Goal: Task Accomplishment & Management: Use online tool/utility

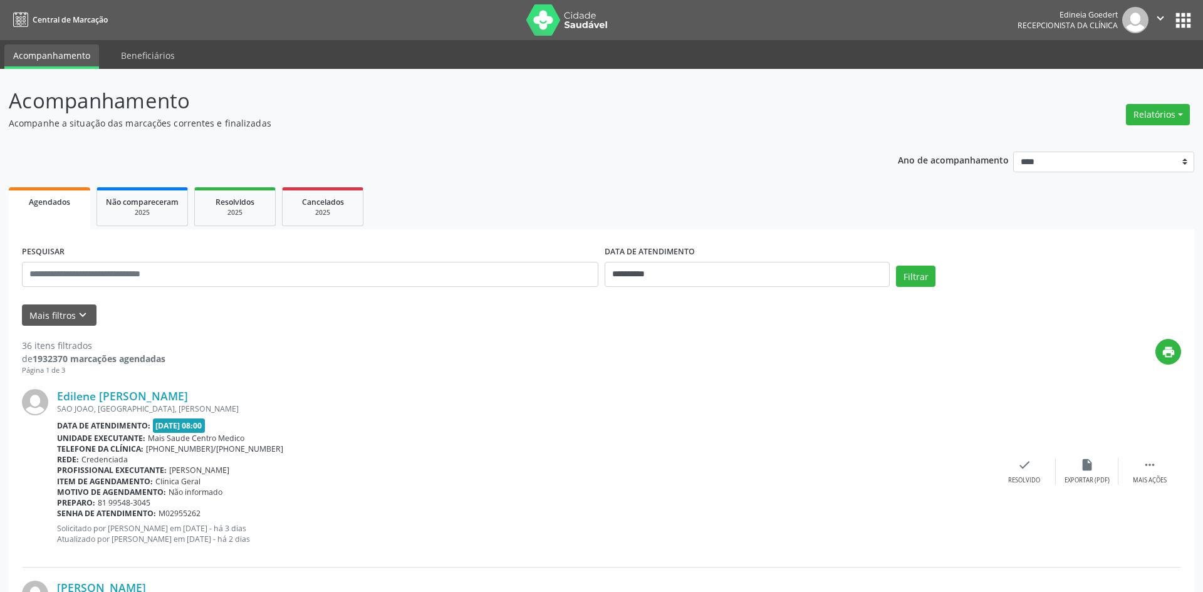
click at [1146, 112] on button "Relatórios" at bounding box center [1158, 114] width 64 height 21
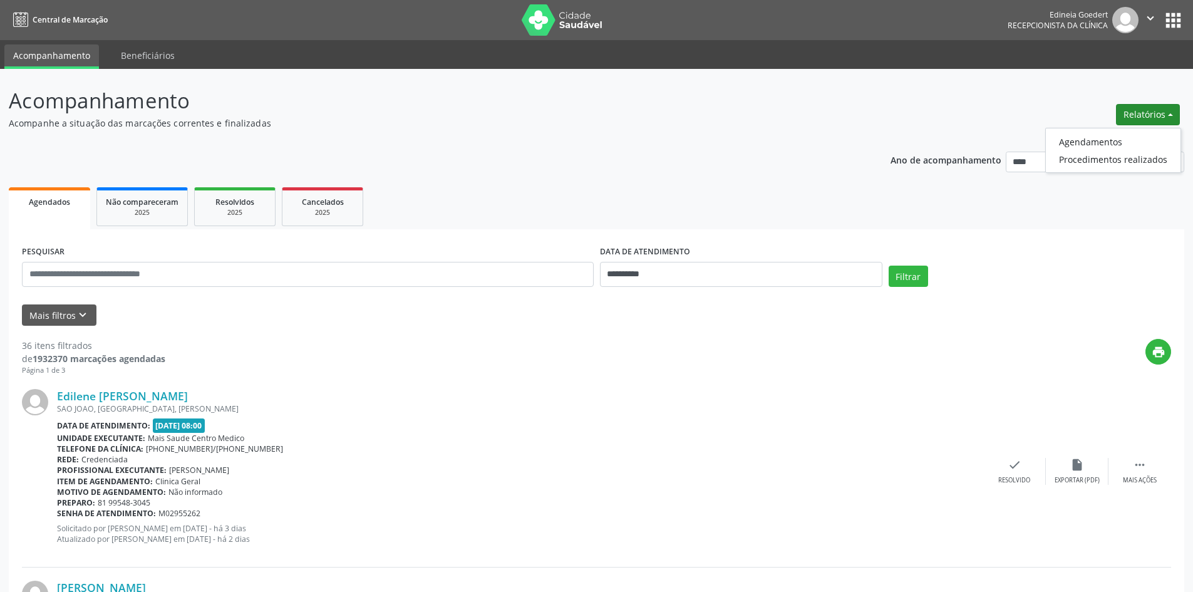
click at [1125, 131] on ul "Agendamentos Procedimentos realizados" at bounding box center [1114, 150] width 136 height 45
click at [1119, 136] on link "Agendamentos" at bounding box center [1113, 142] width 135 height 18
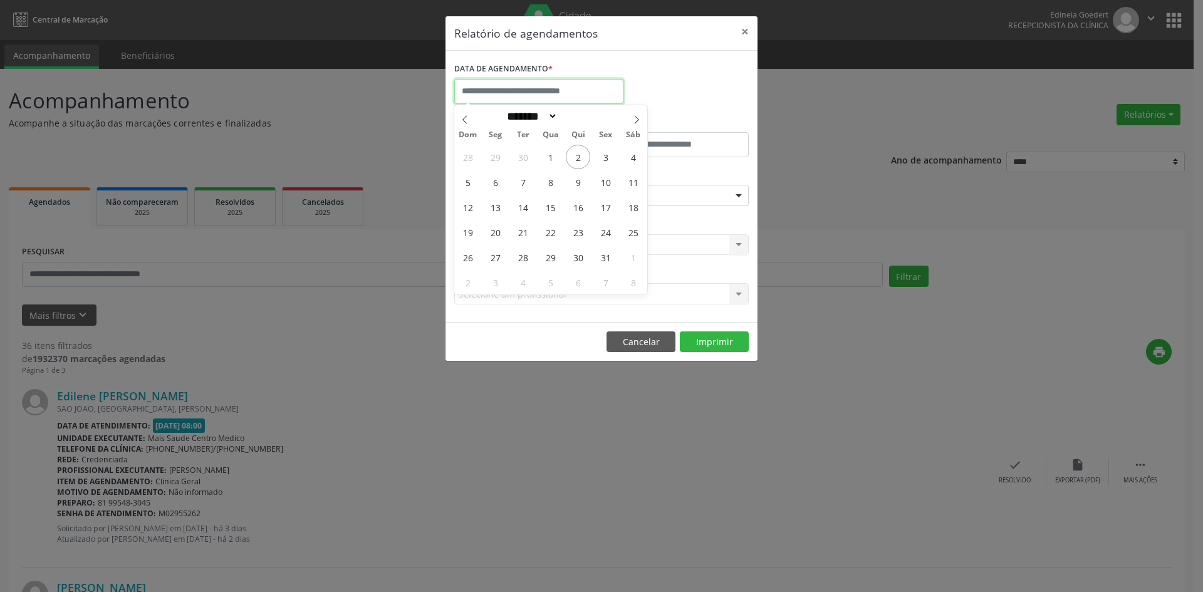
click at [537, 96] on input "text" at bounding box center [538, 91] width 169 height 25
click at [578, 159] on span "2" at bounding box center [578, 157] width 24 height 24
type input "**********"
click at [578, 158] on span "2" at bounding box center [578, 157] width 24 height 24
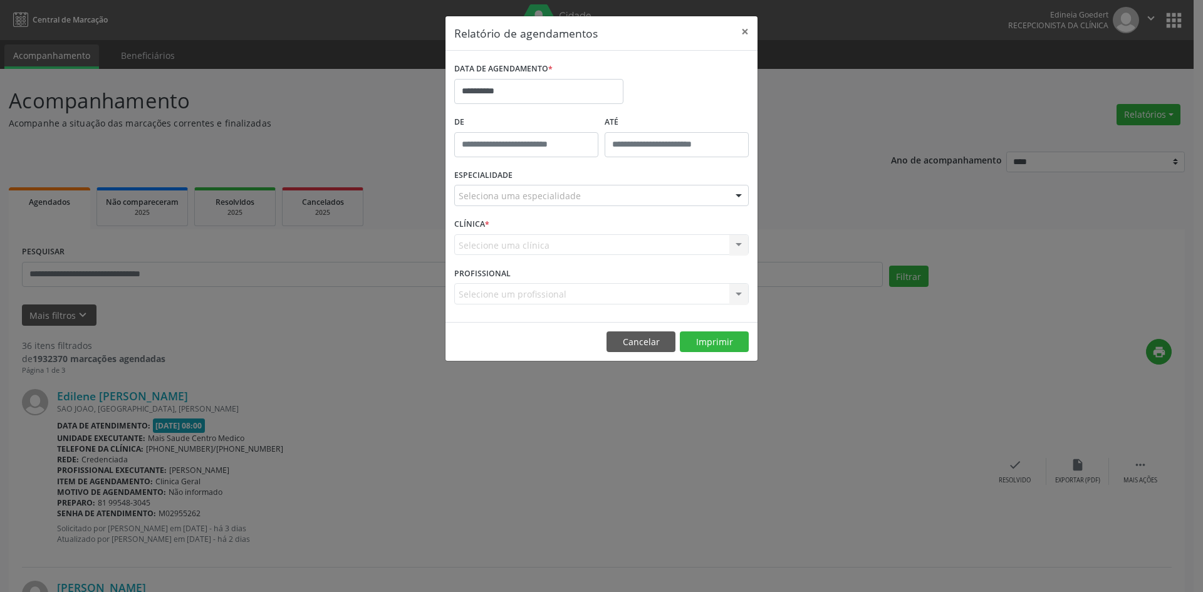
drag, startPoint x: 561, startPoint y: 210, endPoint x: 561, endPoint y: 202, distance: 7.5
click at [561, 210] on div "ESPECIALIDADE Seleciona uma especialidade Todas as especialidades Alergologia A…" at bounding box center [601, 190] width 301 height 49
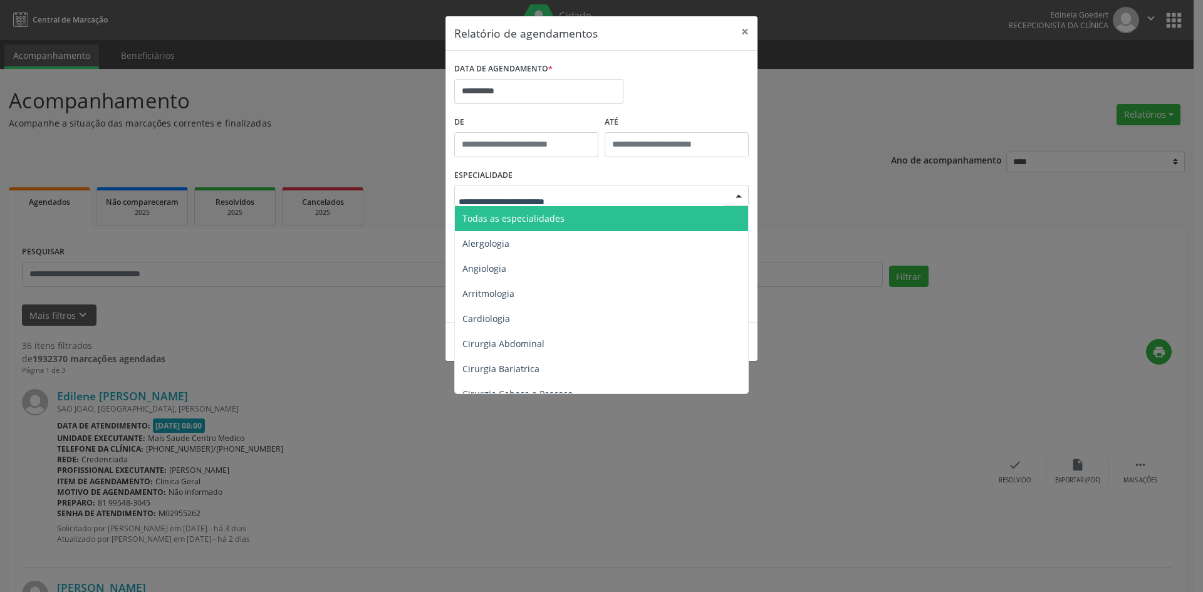
click at [561, 221] on span "Todas as especialidades" at bounding box center [602, 218] width 295 height 25
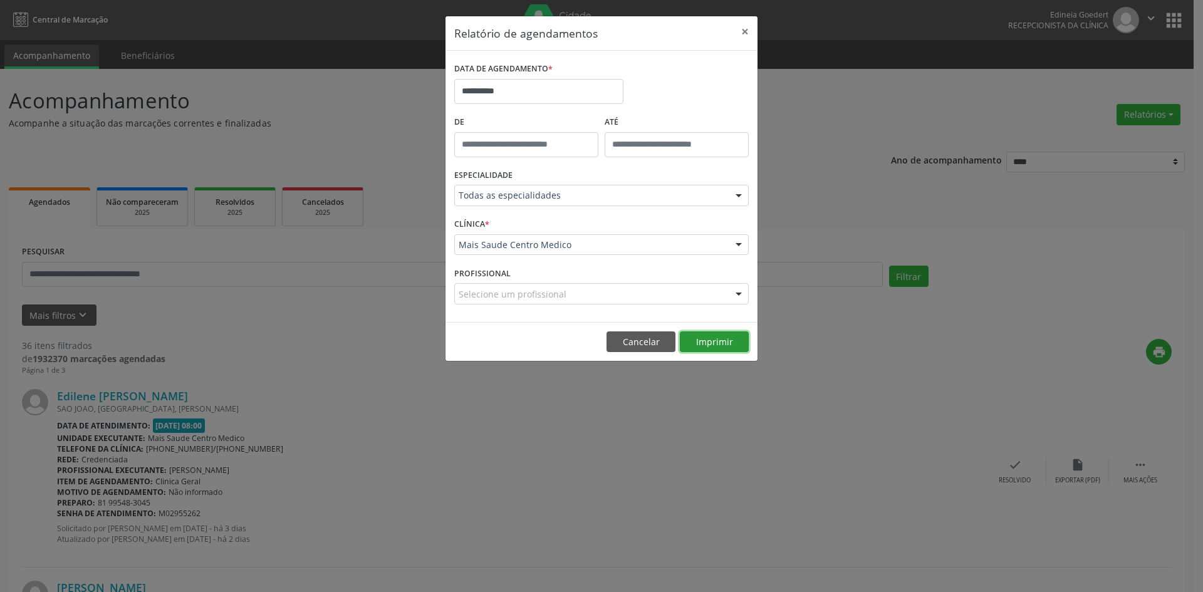
drag, startPoint x: 714, startPoint y: 342, endPoint x: 720, endPoint y: 323, distance: 20.6
click at [715, 337] on button "Imprimir" at bounding box center [714, 341] width 69 height 21
click at [552, 91] on input "**********" at bounding box center [538, 91] width 169 height 25
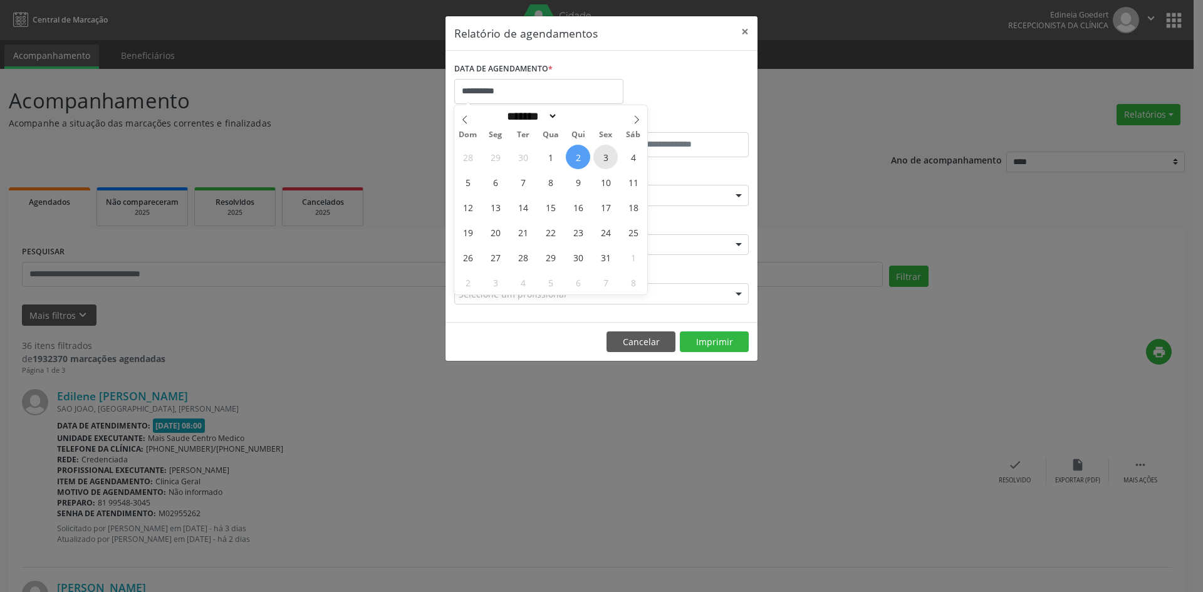
click at [603, 161] on span "3" at bounding box center [605, 157] width 24 height 24
type input "**********"
click at [603, 161] on span "3" at bounding box center [605, 157] width 24 height 24
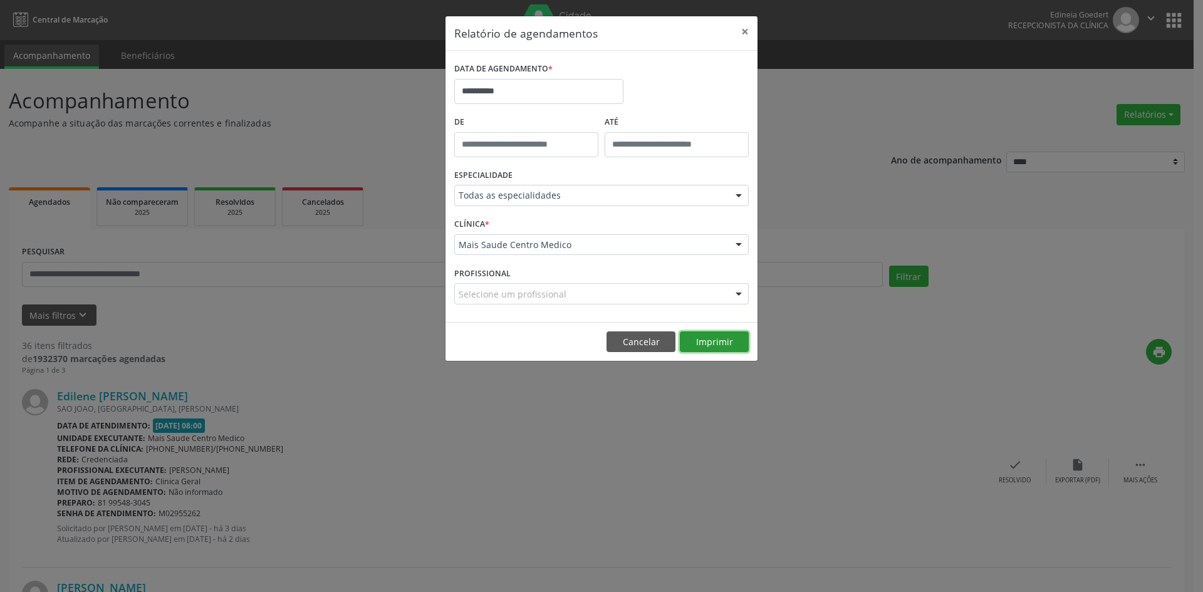
click at [724, 350] on button "Imprimir" at bounding box center [714, 341] width 69 height 21
